Goal: Task Accomplishment & Management: Manage account settings

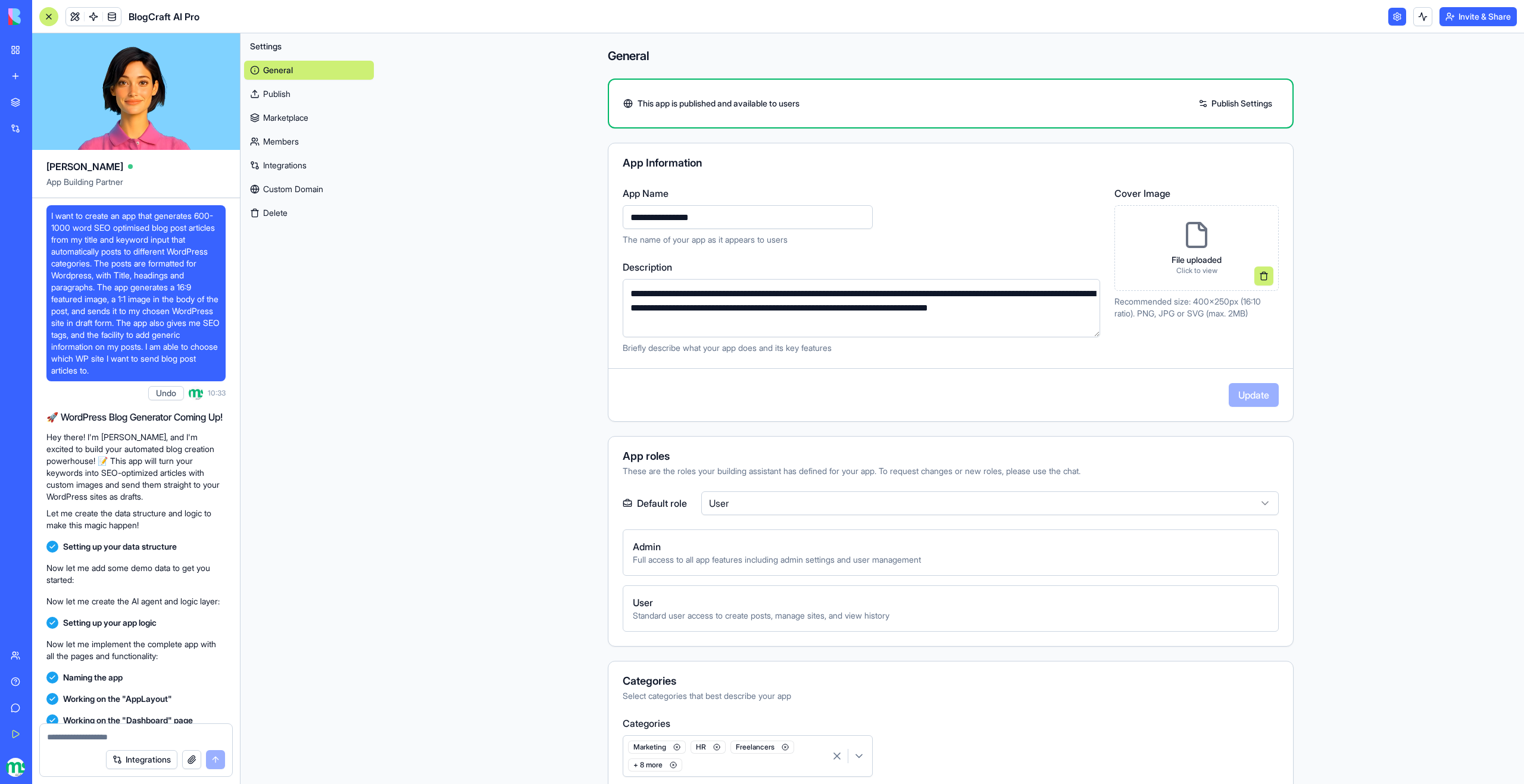
scroll to position [96880, 0]
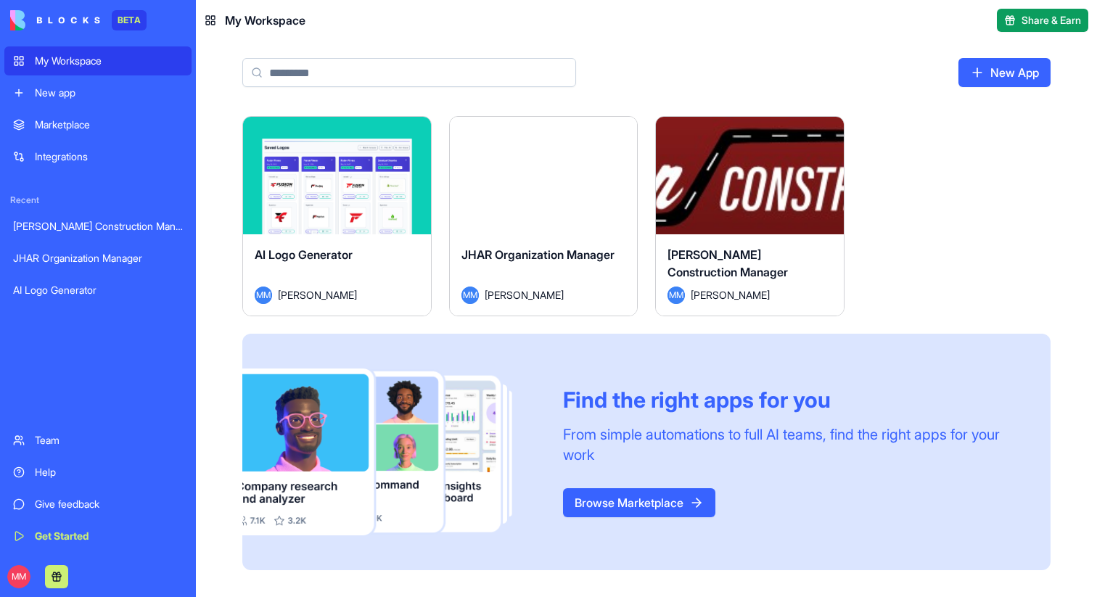
click at [783, 175] on button "Launch" at bounding box center [749, 175] width 109 height 29
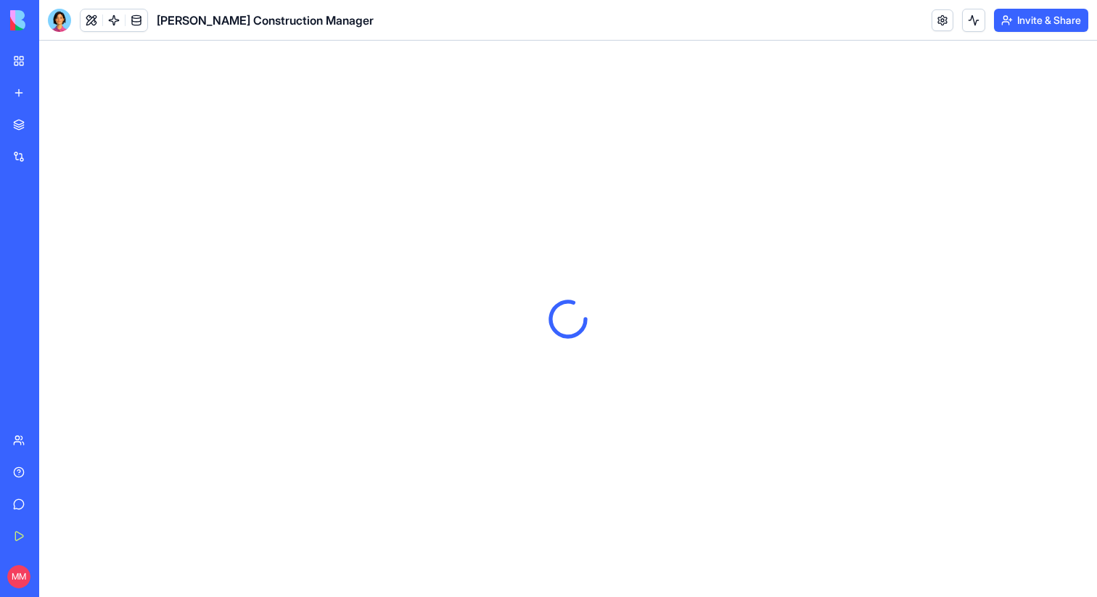
click at [936, 24] on link at bounding box center [943, 20] width 22 height 22
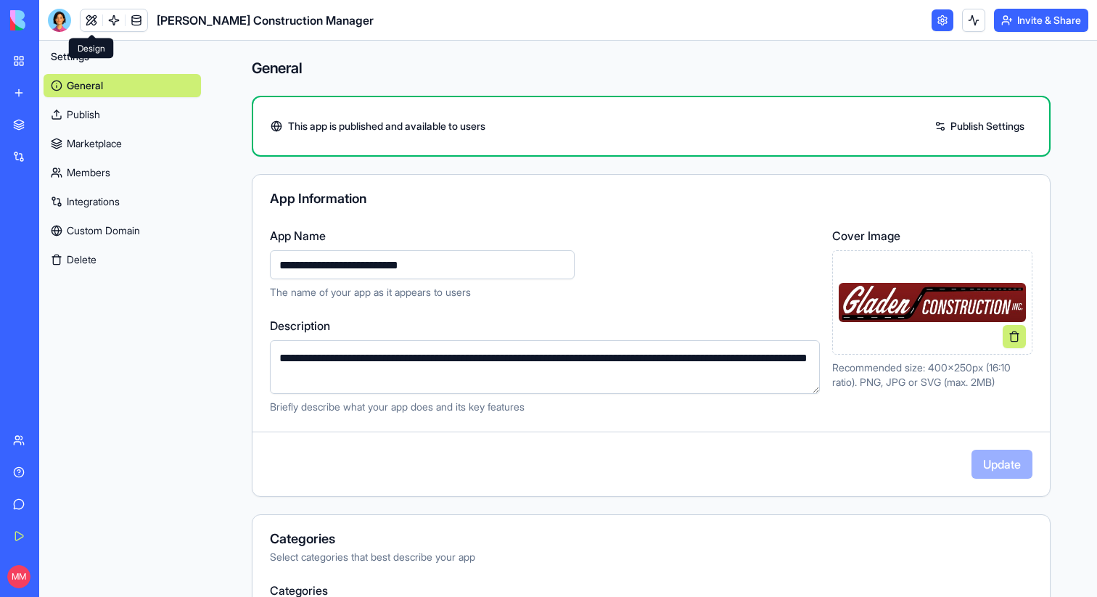
click at [85, 24] on link at bounding box center [92, 20] width 22 height 22
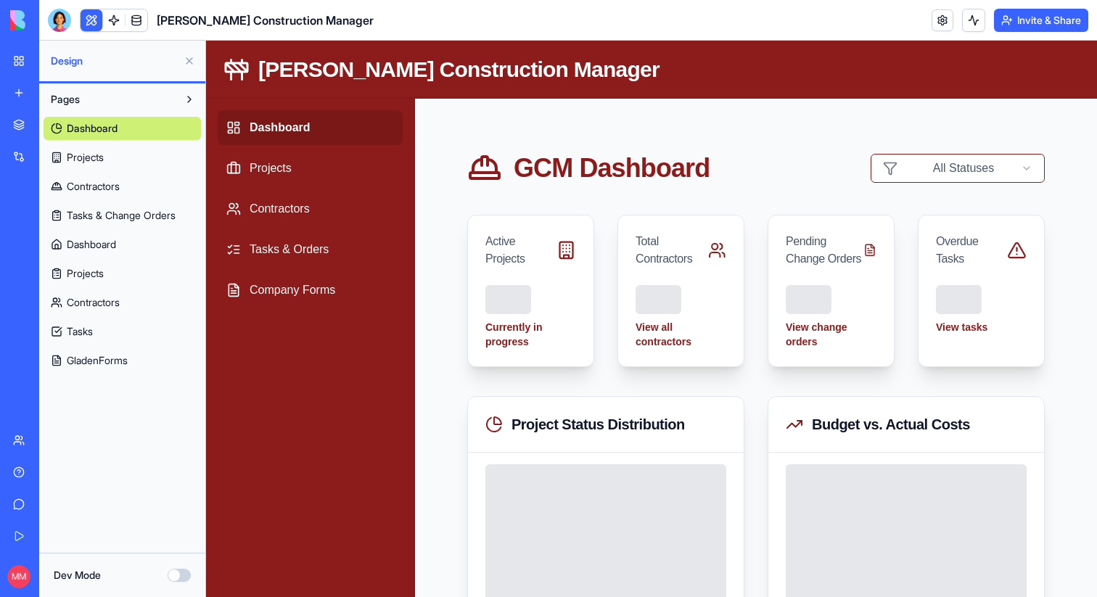
click at [1029, 23] on button "Invite & Share" at bounding box center [1041, 20] width 94 height 23
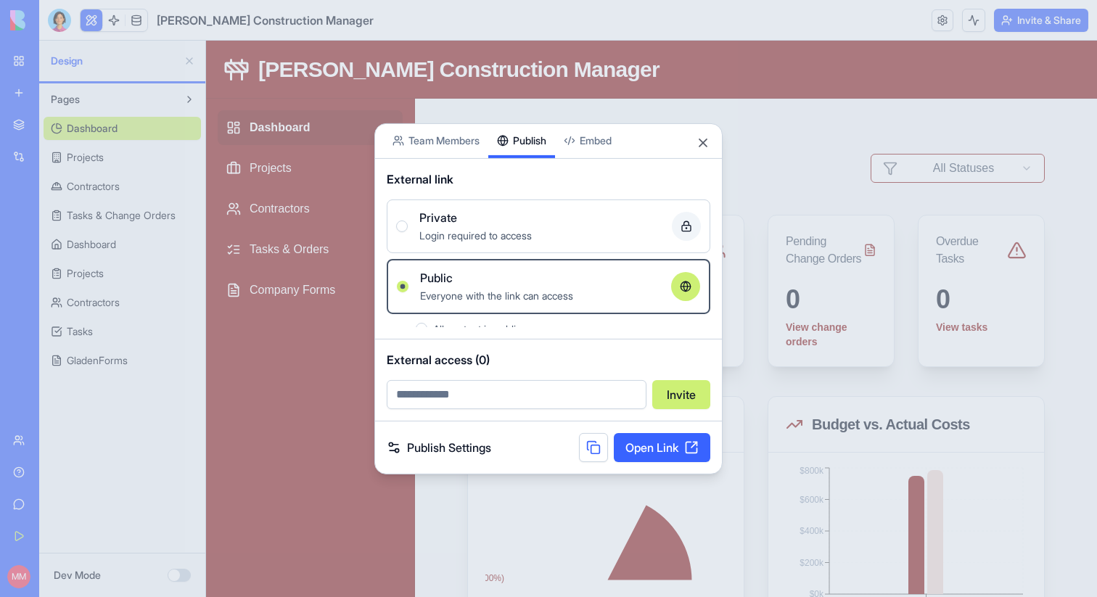
click at [536, 170] on div "Share App Team Members Publish Embed External link Private Login required to ac…" at bounding box center [548, 298] width 348 height 351
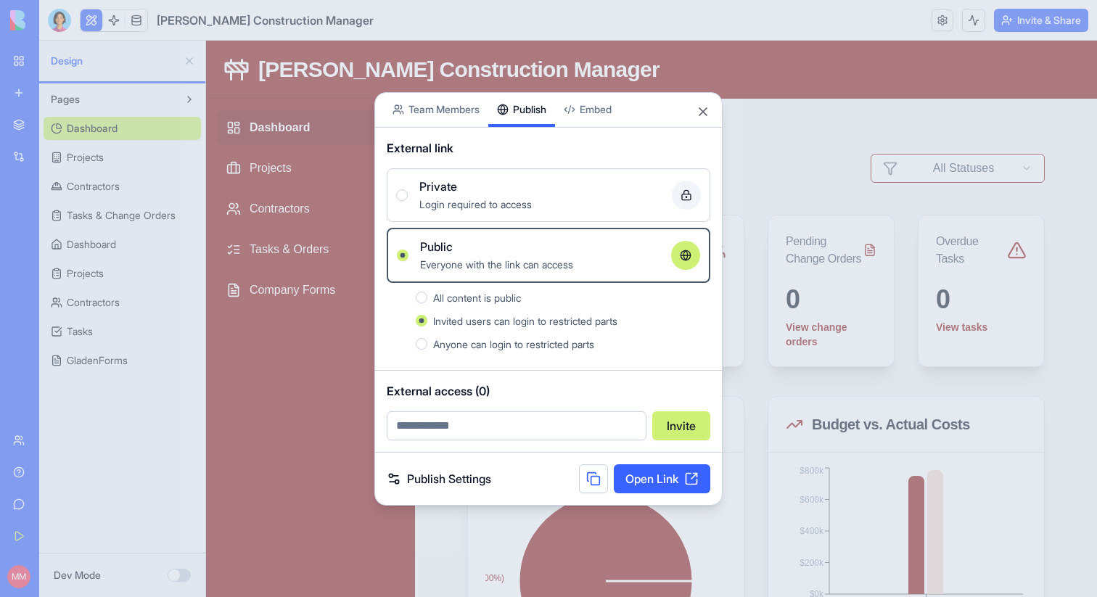
click at [461, 298] on span "All content is public" at bounding box center [477, 298] width 88 height 12
click at [427, 298] on button "All content is public" at bounding box center [422, 298] width 12 height 12
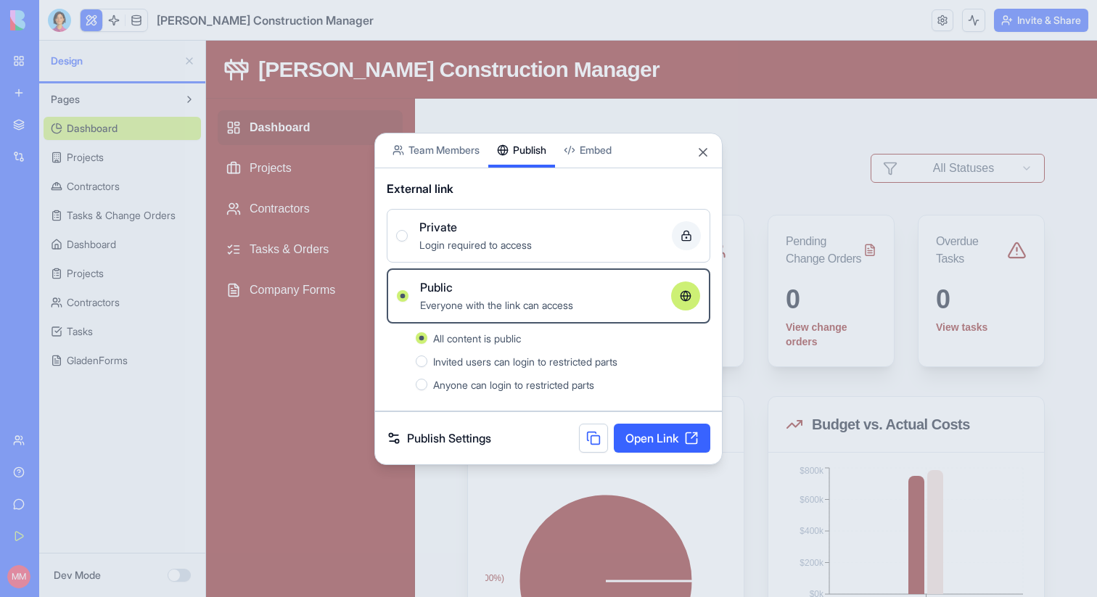
click at [592, 441] on button at bounding box center [593, 438] width 29 height 29
click at [705, 152] on button "Close" at bounding box center [703, 152] width 15 height 15
